Goal: Task Accomplishment & Management: Manage account settings

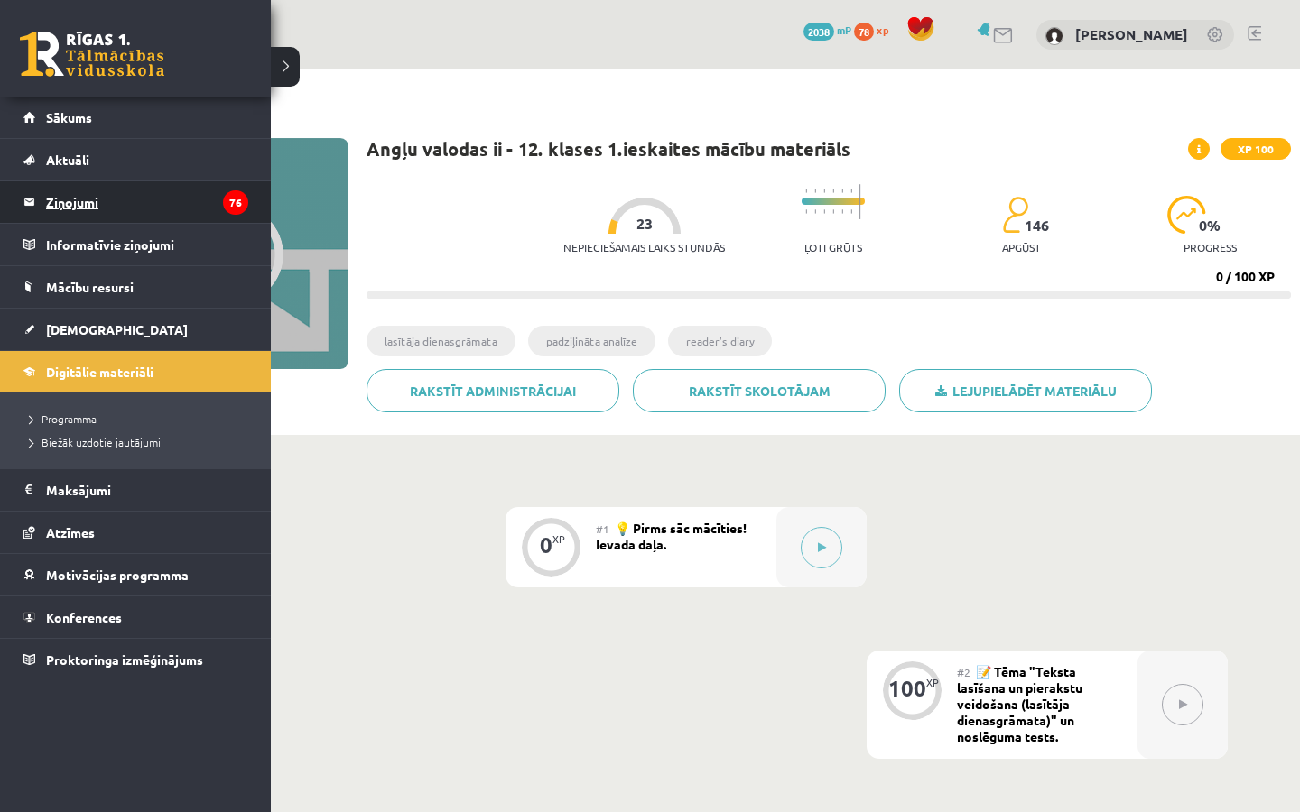
scroll to position [267, 0]
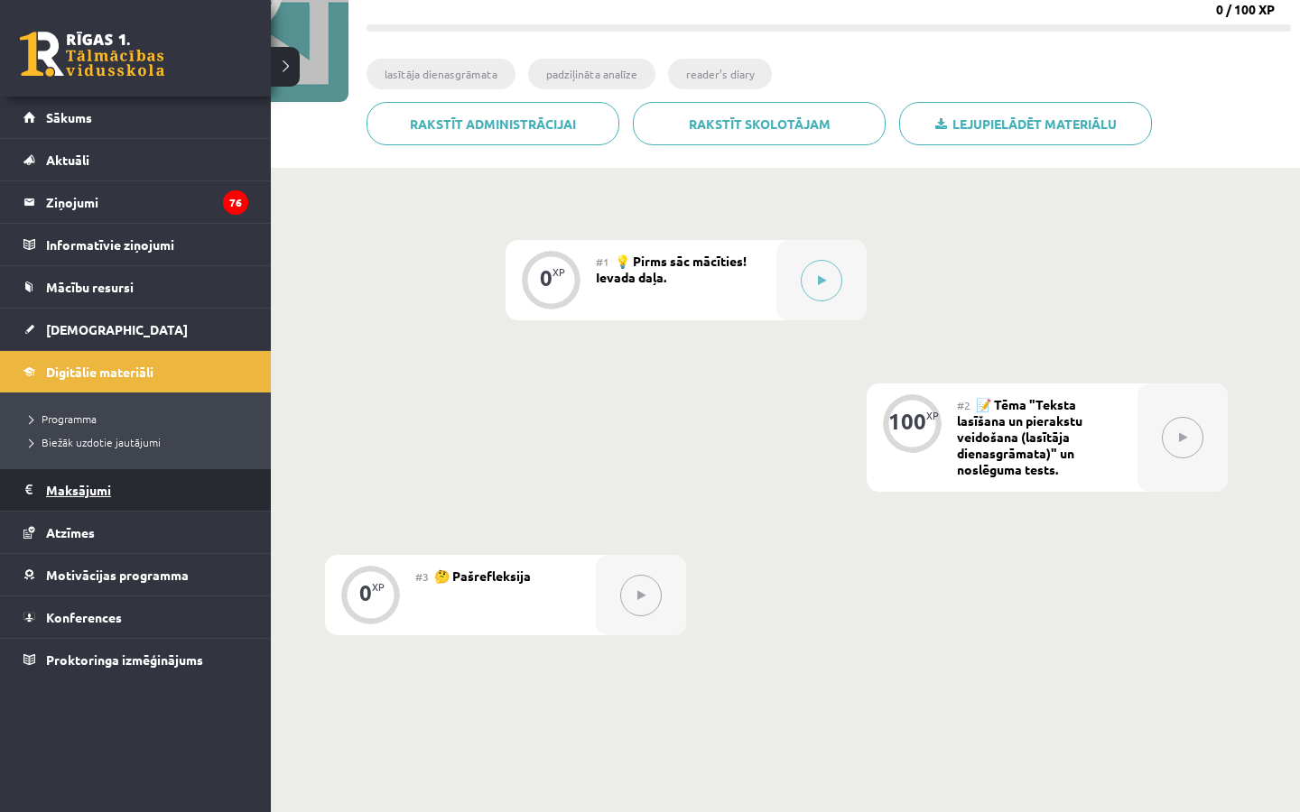
click at [105, 489] on legend "Maksājumi 0" at bounding box center [147, 490] width 202 height 42
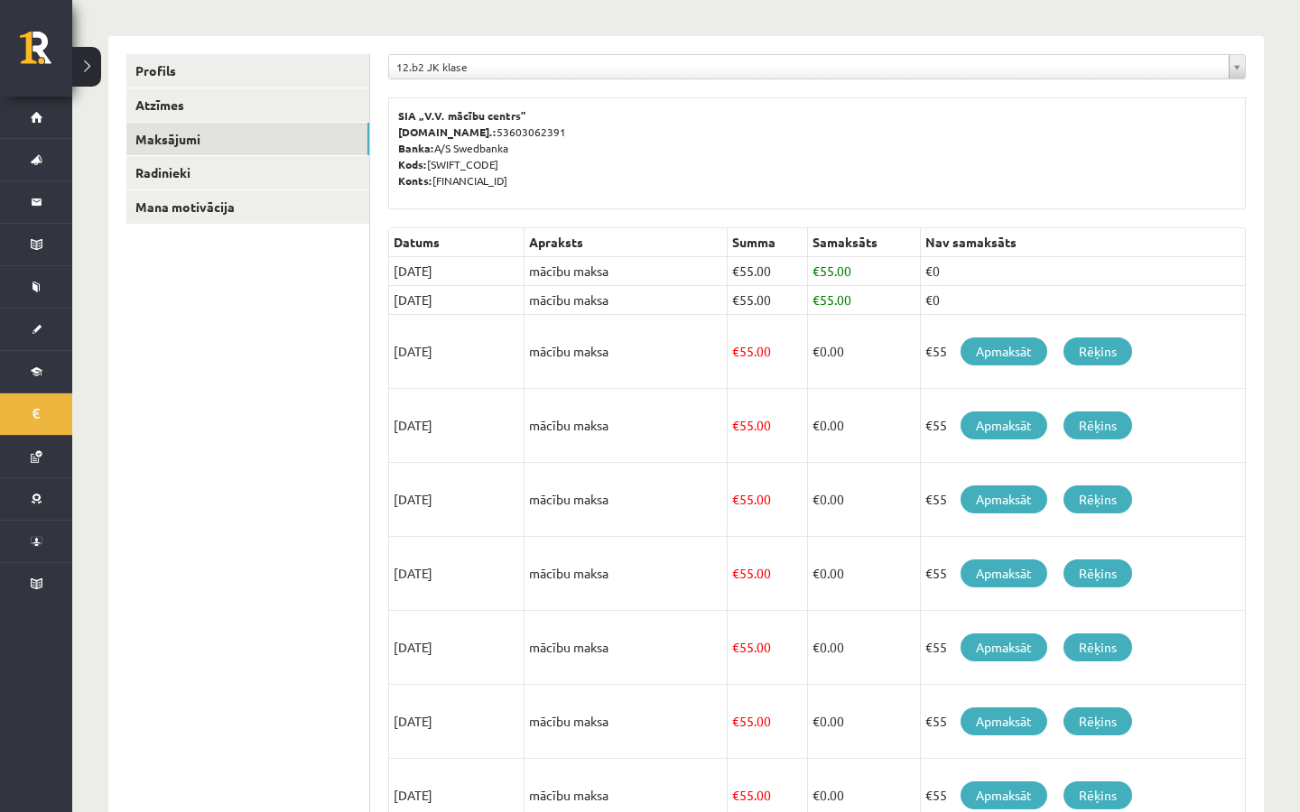
scroll to position [201, 0]
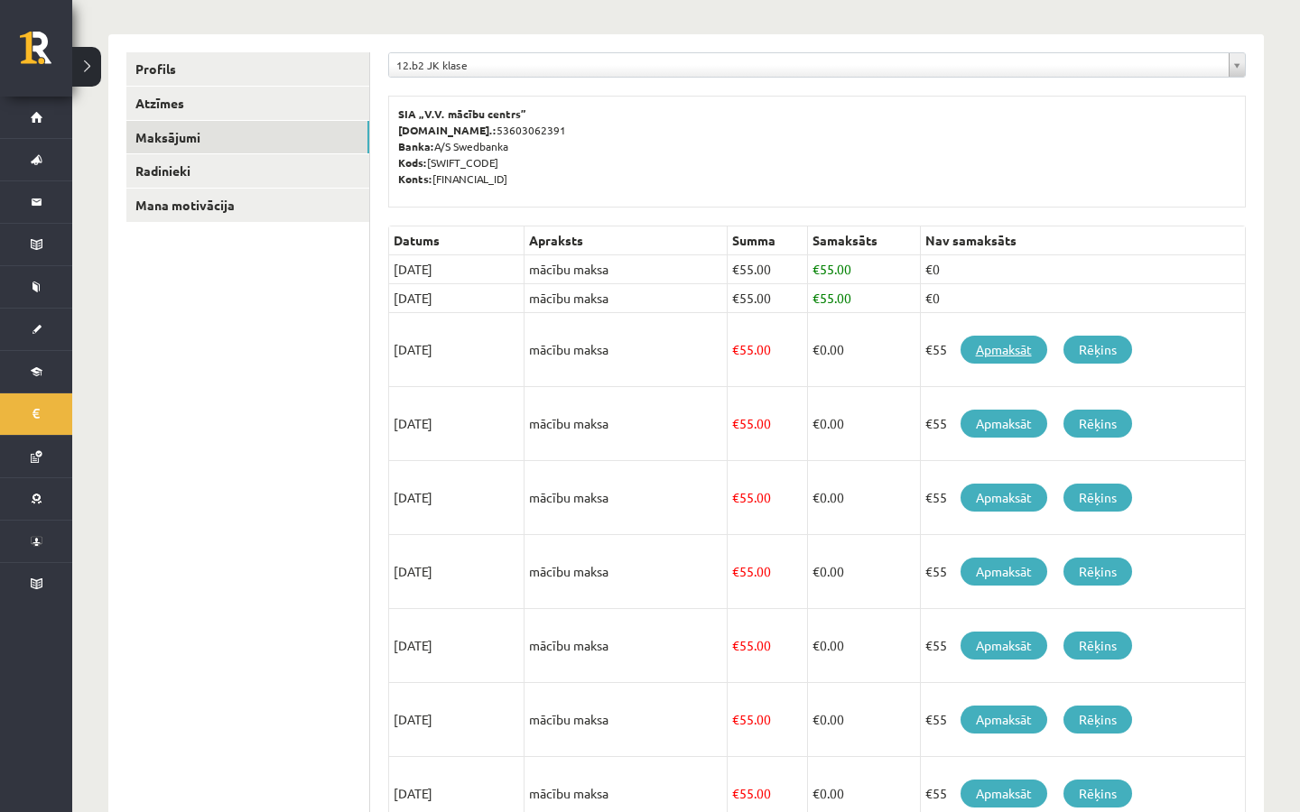
click at [1017, 347] on link "Apmaksāt" at bounding box center [1003, 350] width 87 height 28
